Goal: Transaction & Acquisition: Purchase product/service

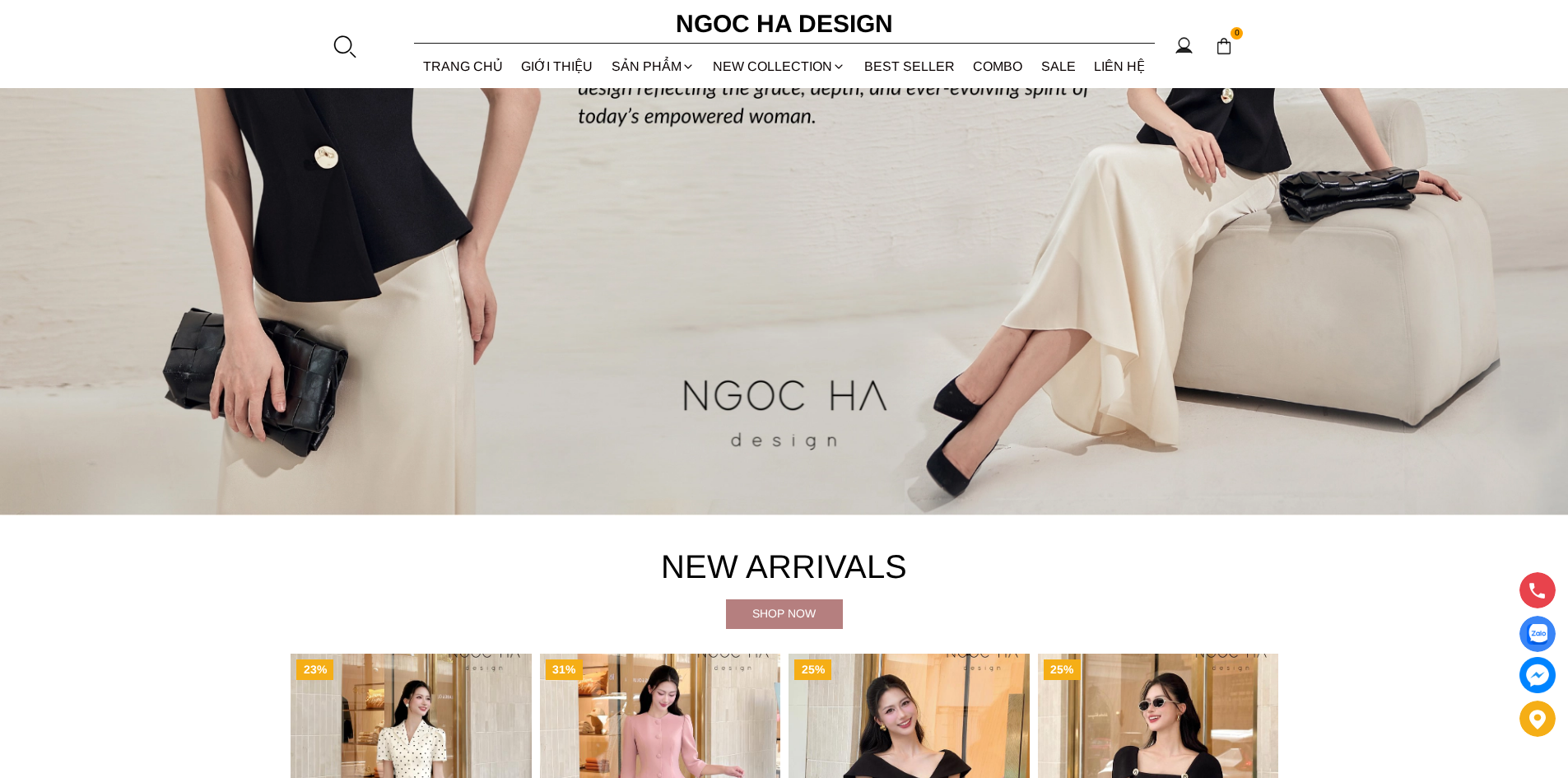
scroll to position [823, 0]
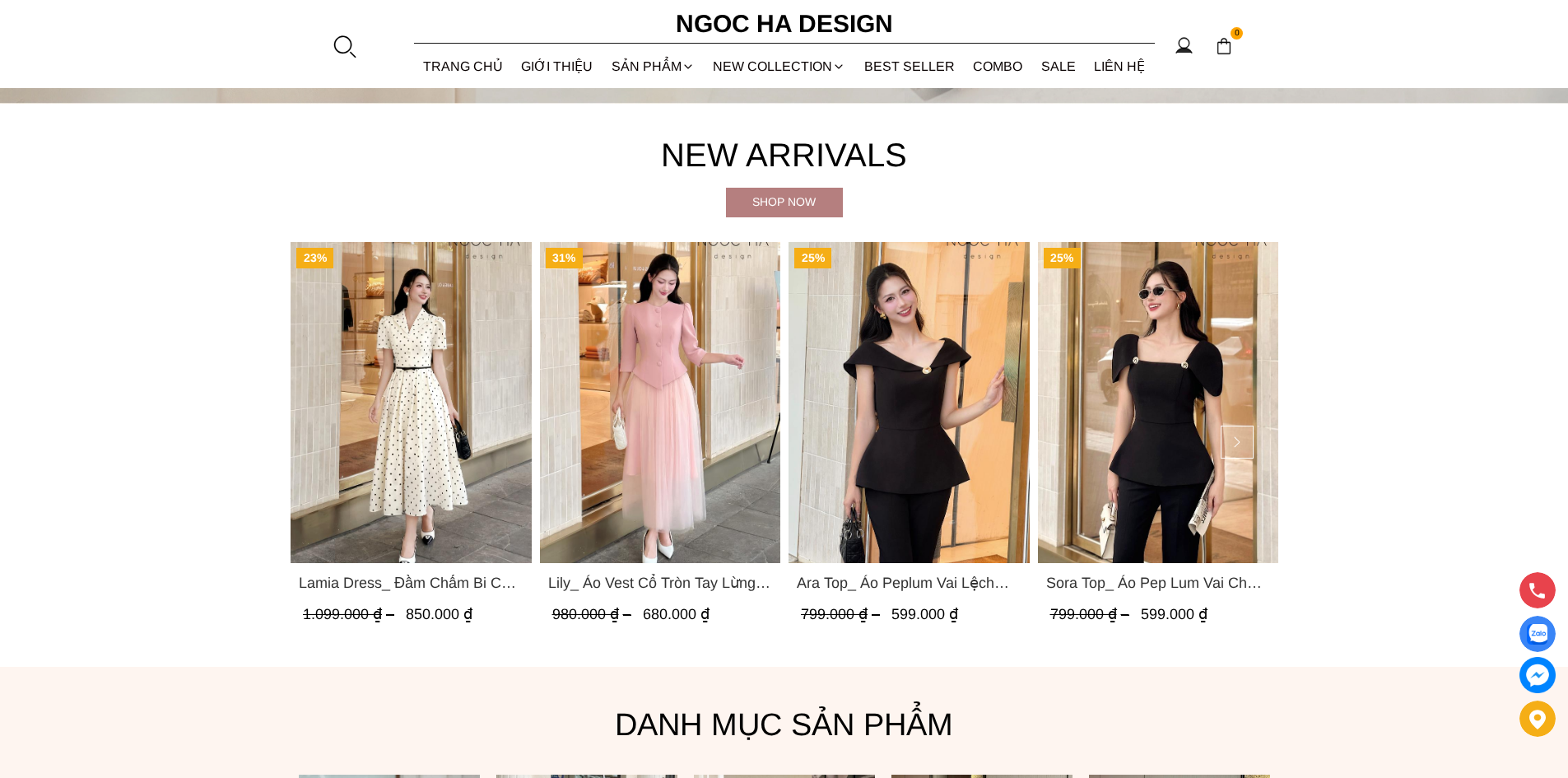
click at [434, 415] on img "Product image - Lamia Dress_ Đầm Chấm Bi Cổ Vest Màu Kem D1003" at bounding box center [410, 402] width 241 height 321
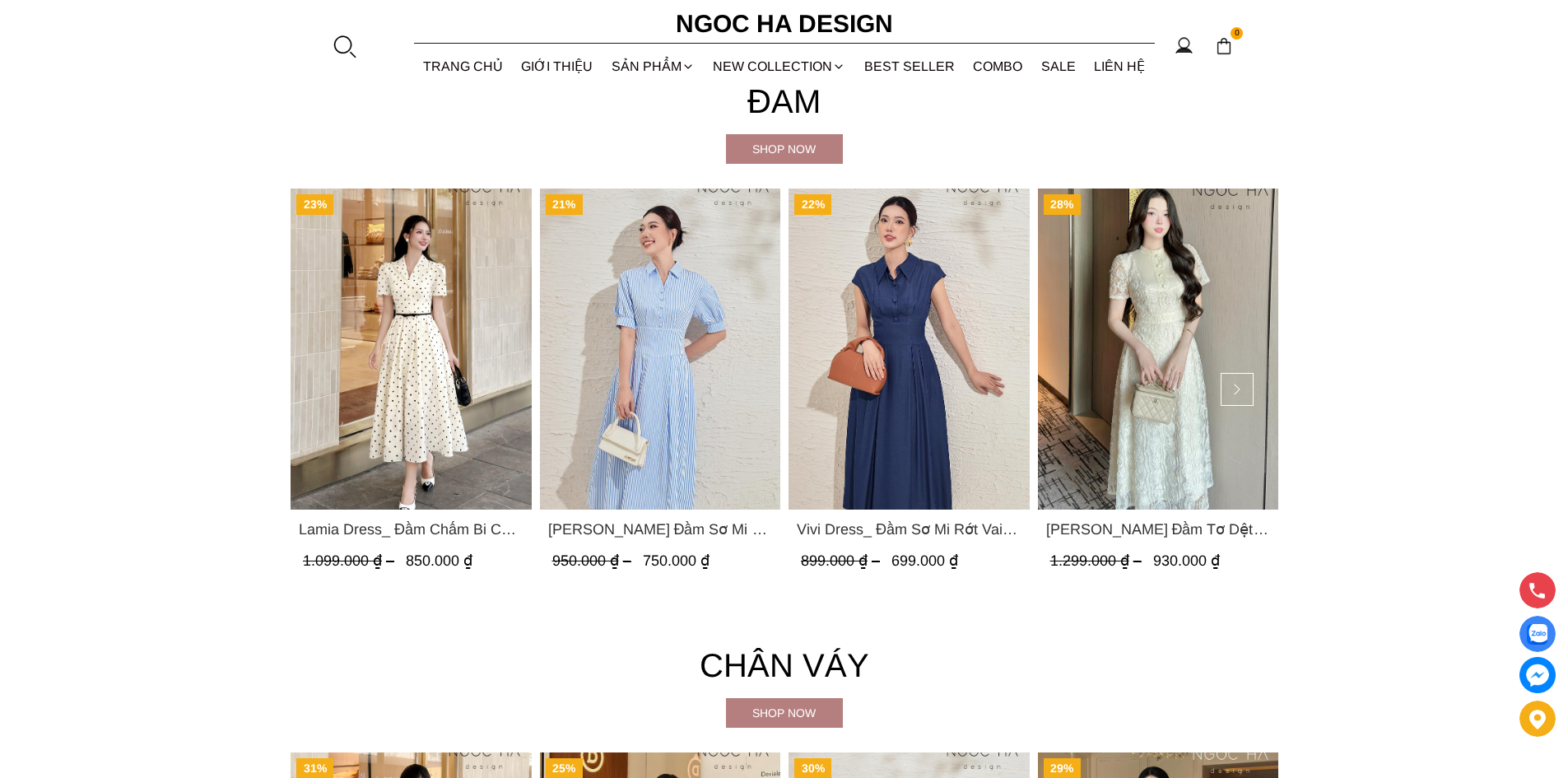
scroll to position [3045, 0]
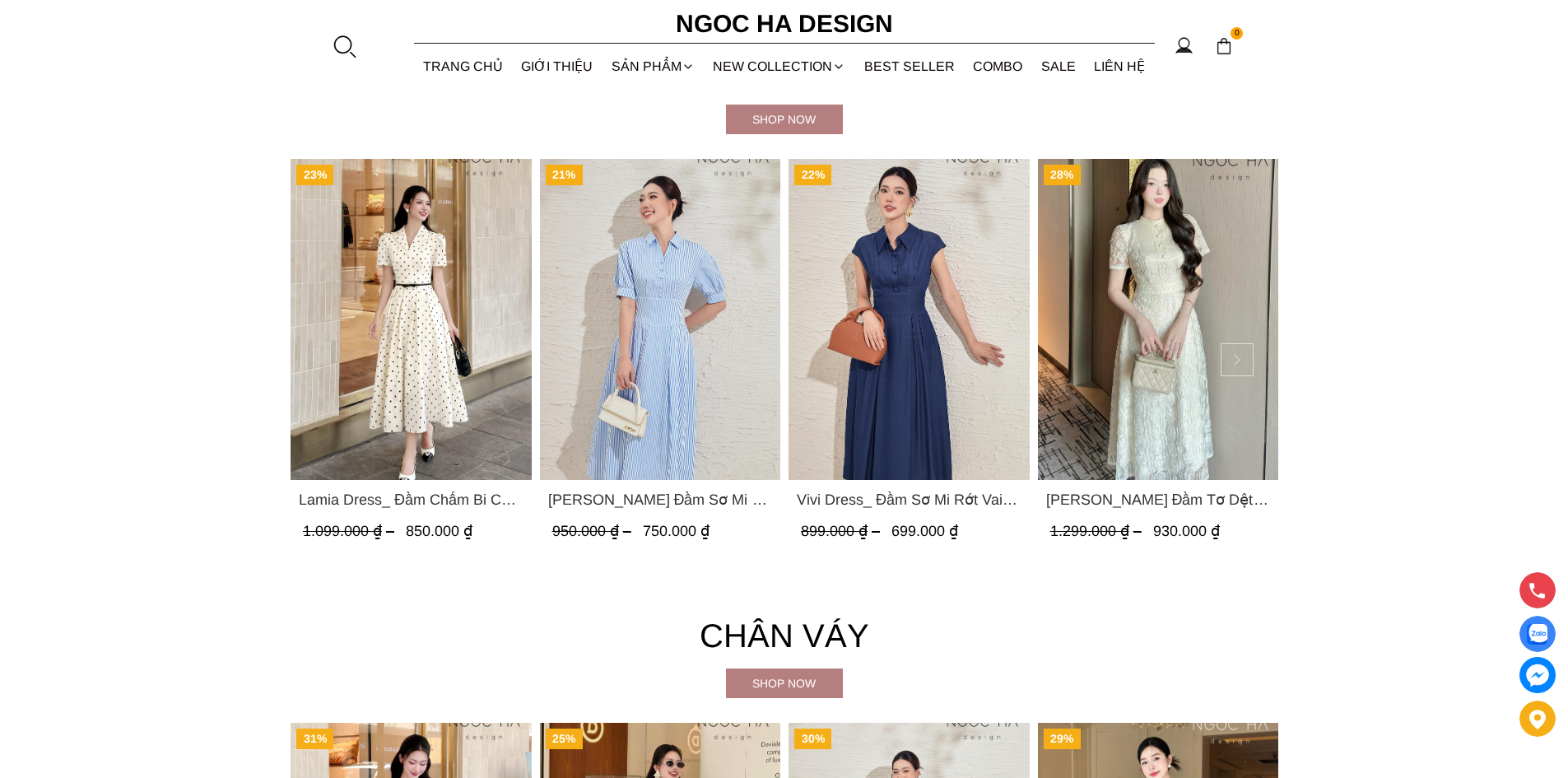
click at [1236, 358] on button at bounding box center [1237, 359] width 33 height 33
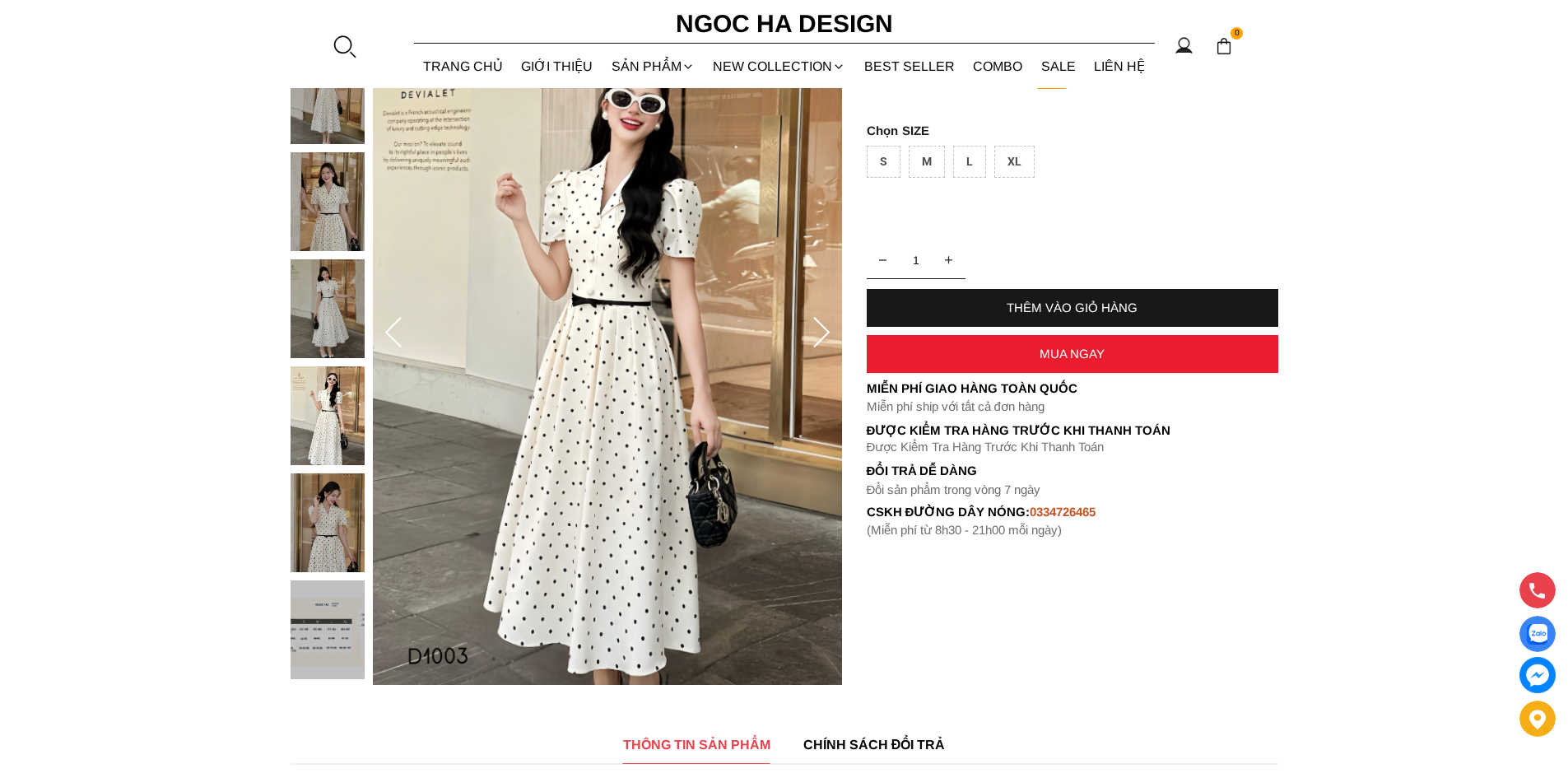
scroll to position [164, 0]
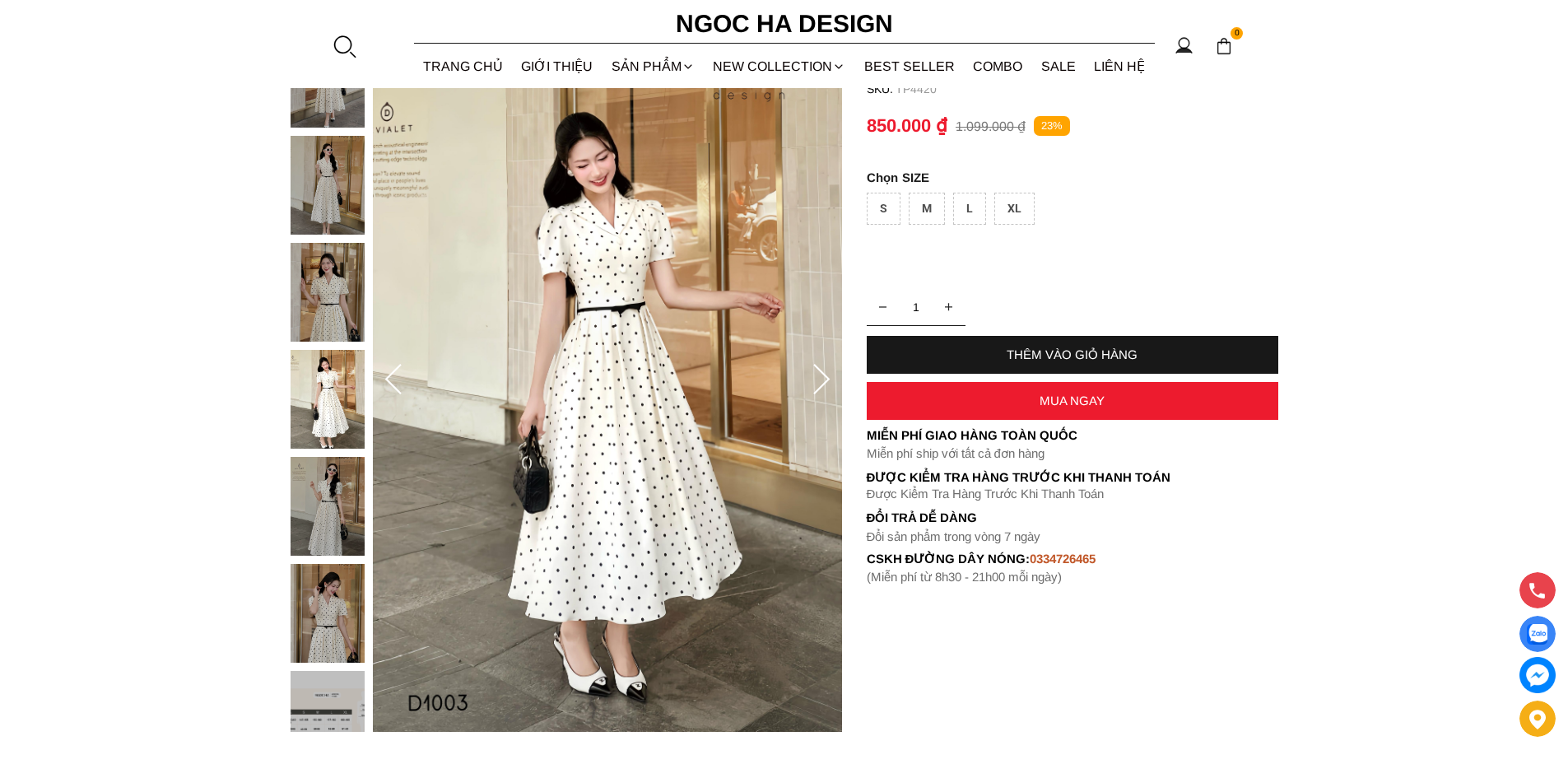
click at [819, 374] on icon at bounding box center [821, 380] width 33 height 33
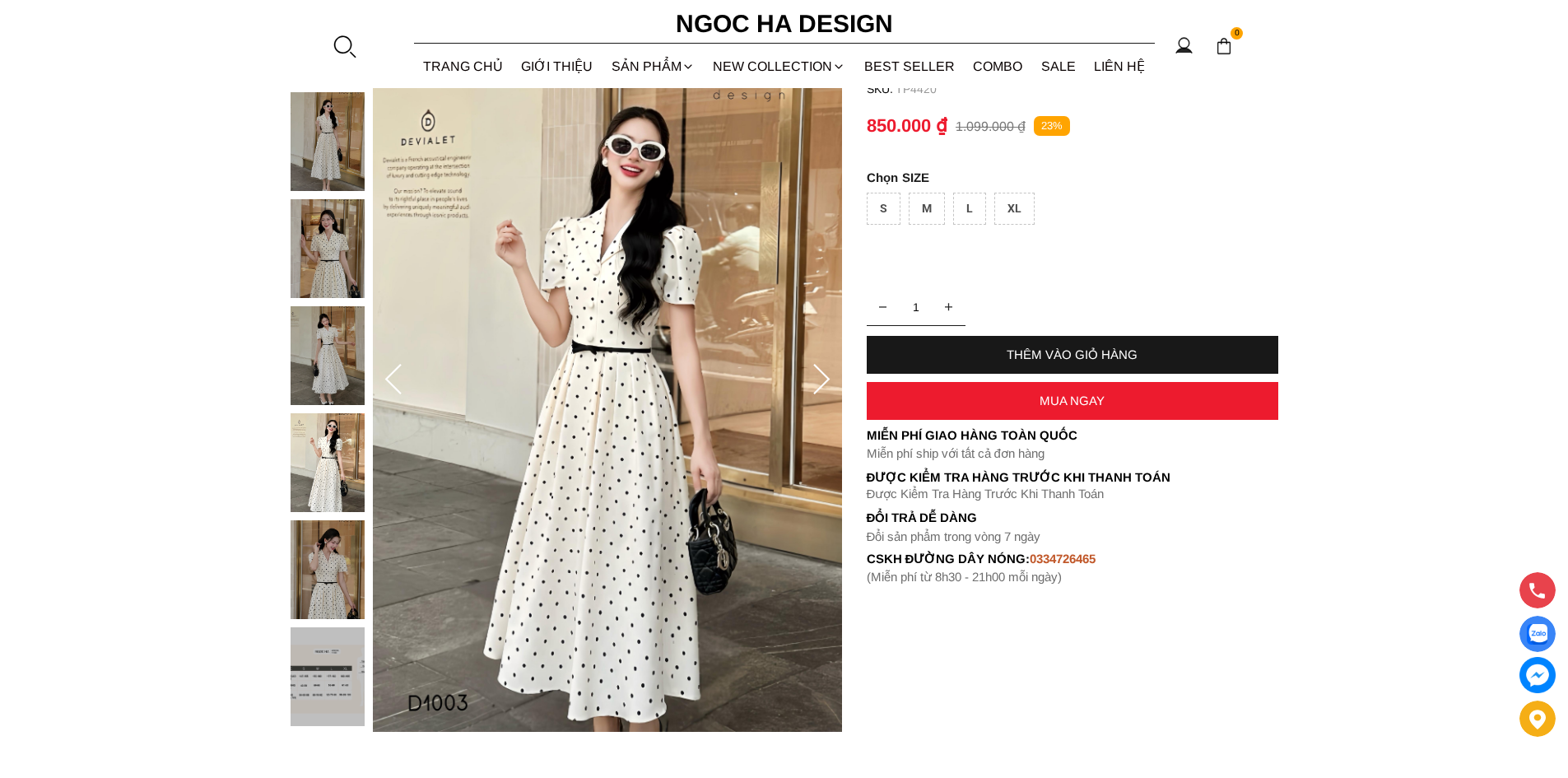
click at [819, 374] on icon at bounding box center [821, 380] width 33 height 33
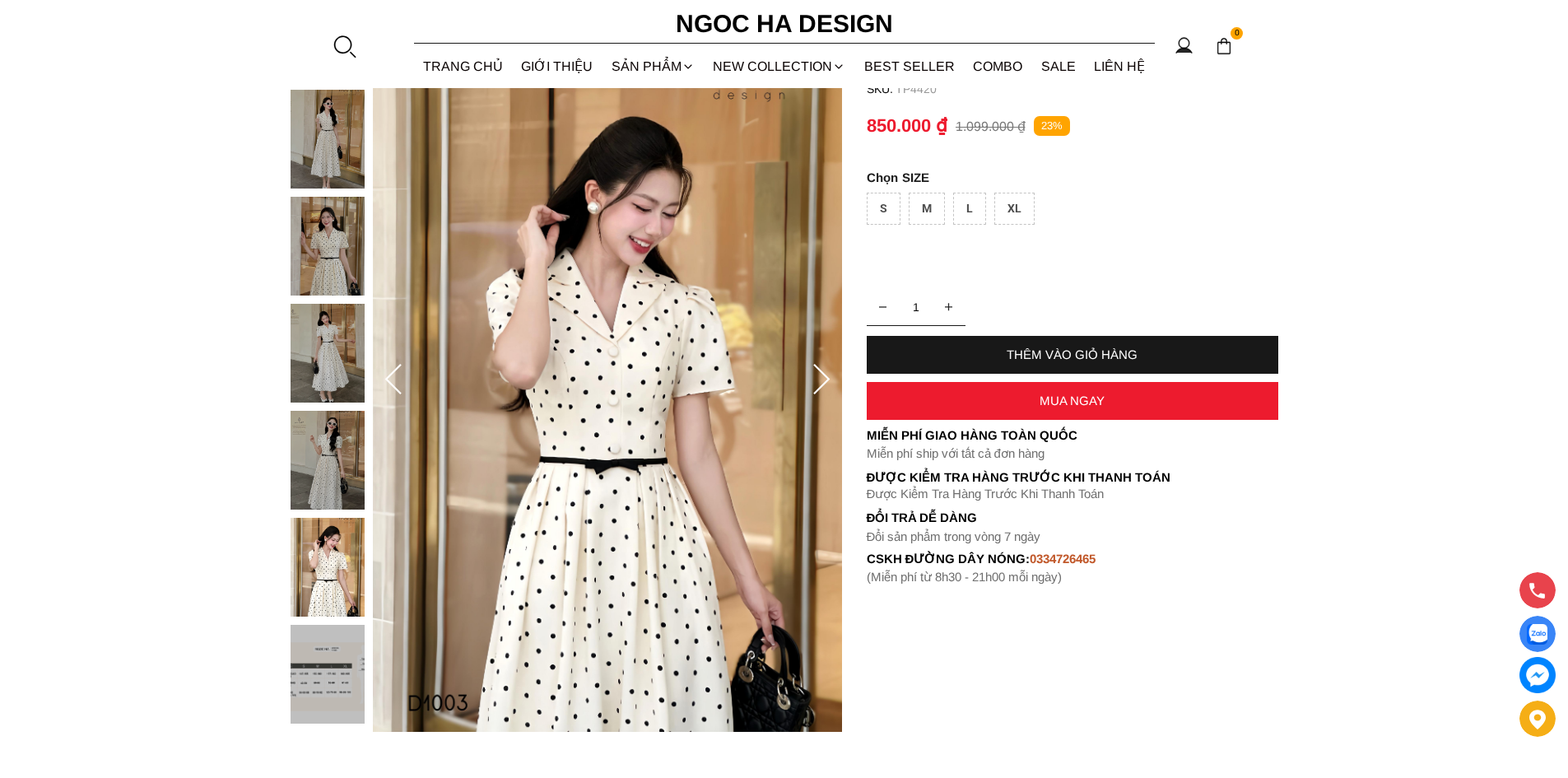
click at [819, 374] on icon at bounding box center [821, 380] width 33 height 33
